Goal: Transaction & Acquisition: Purchase product/service

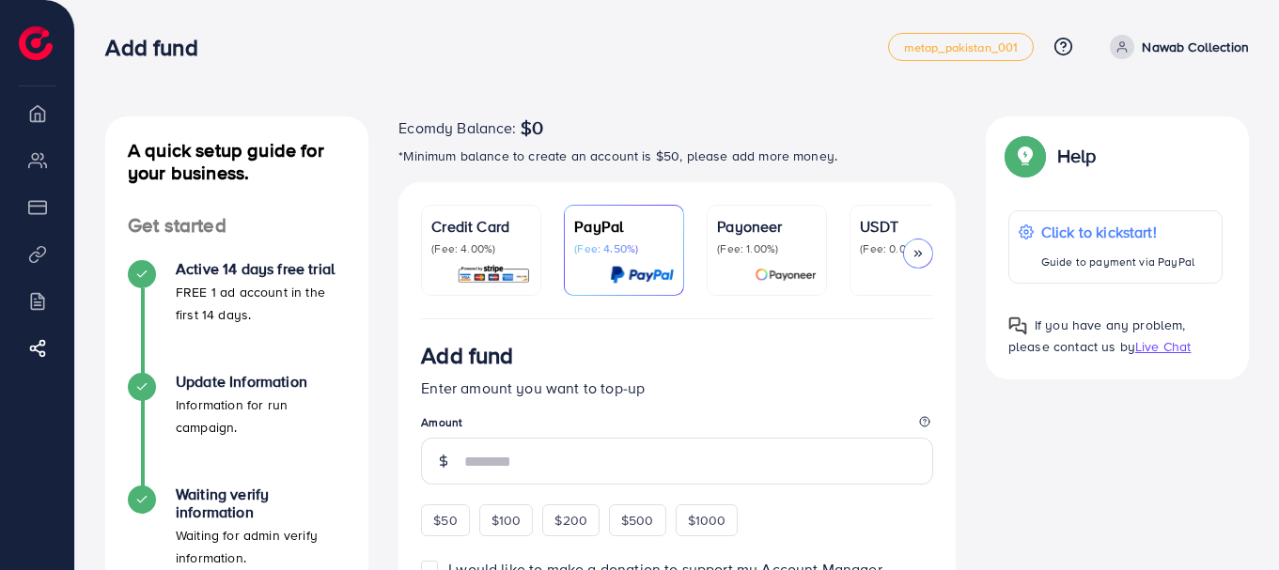
click at [1177, 344] on span "Live Chat" at bounding box center [1162, 346] width 55 height 19
click at [593, 40] on div "Add fund" at bounding box center [496, 47] width 782 height 27
click at [1074, 233] on p "Click to kickstart!" at bounding box center [1117, 232] width 155 height 23
